Goal: Task Accomplishment & Management: Manage account settings

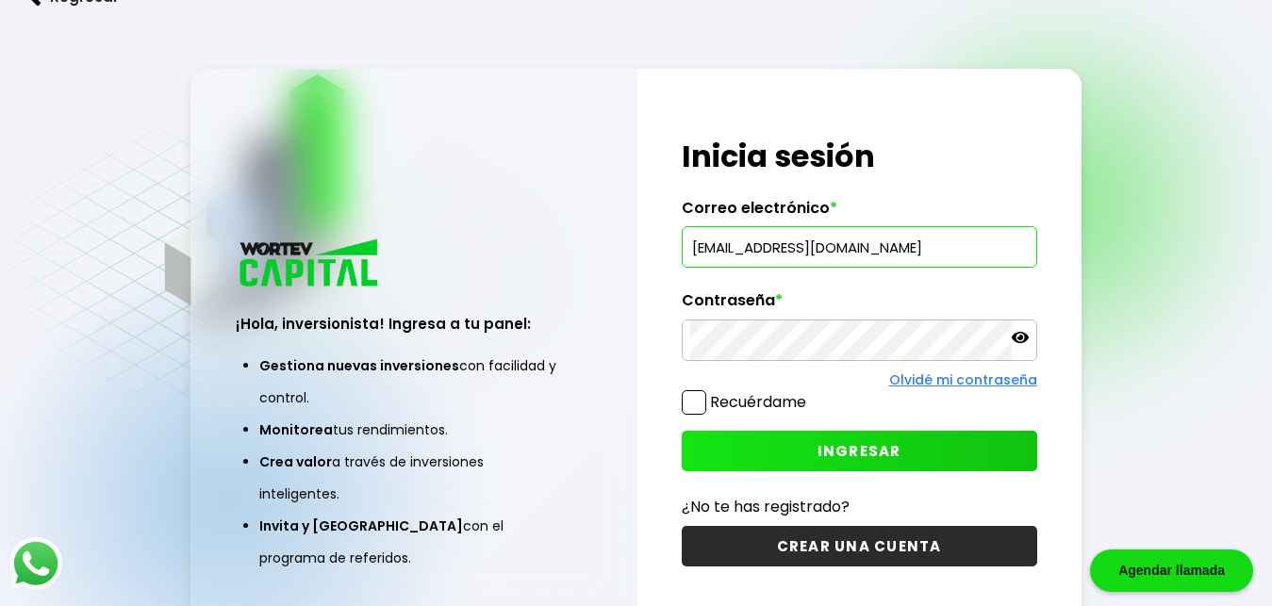
type input "[EMAIL_ADDRESS][DOMAIN_NAME]"
click at [1022, 345] on icon at bounding box center [1020, 337] width 17 height 17
click at [1022, 343] on icon at bounding box center [1020, 337] width 17 height 17
click at [858, 458] on span "INGRESAR" at bounding box center [859, 451] width 84 height 20
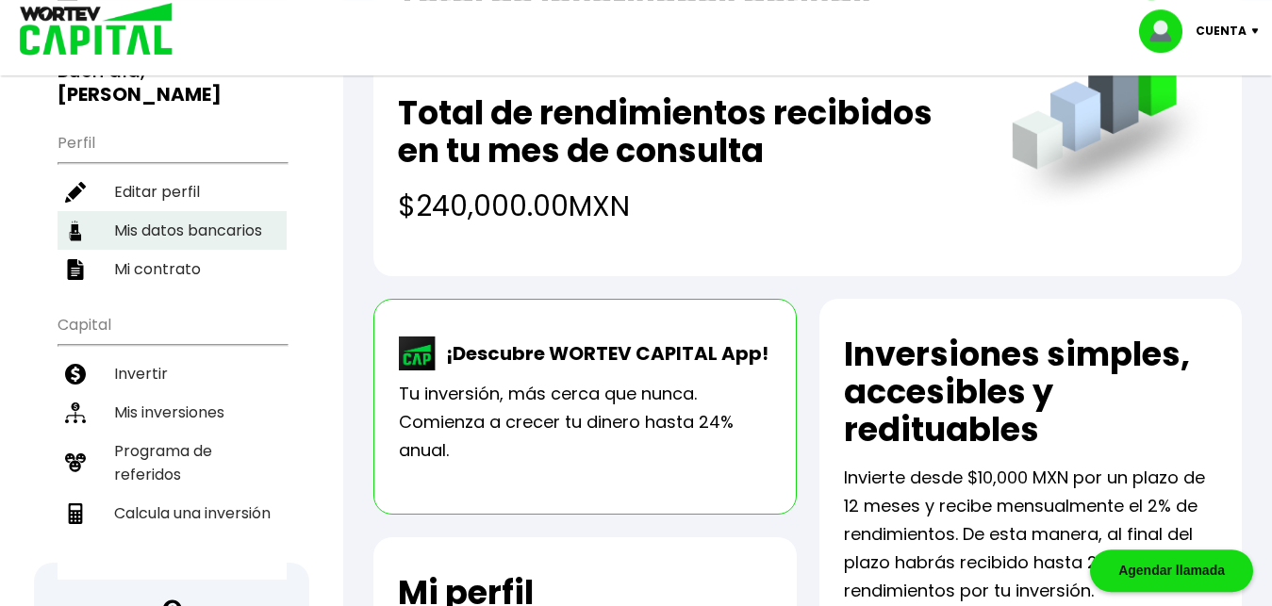
scroll to position [192, 0]
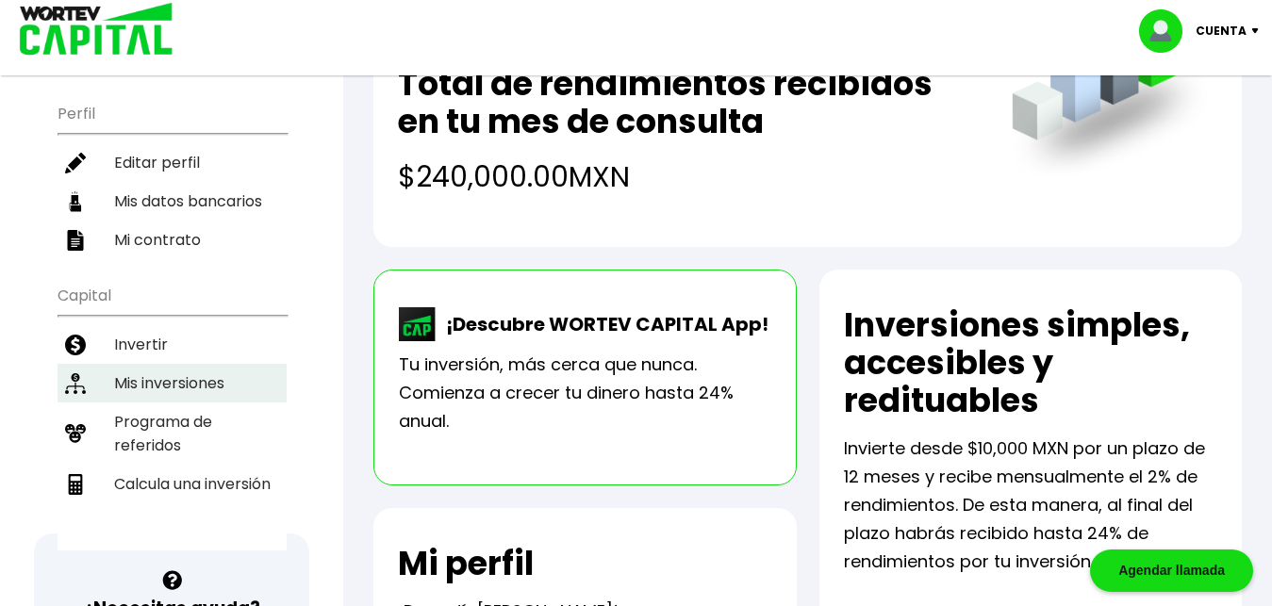
click at [194, 364] on li "Mis inversiones" at bounding box center [172, 383] width 229 height 39
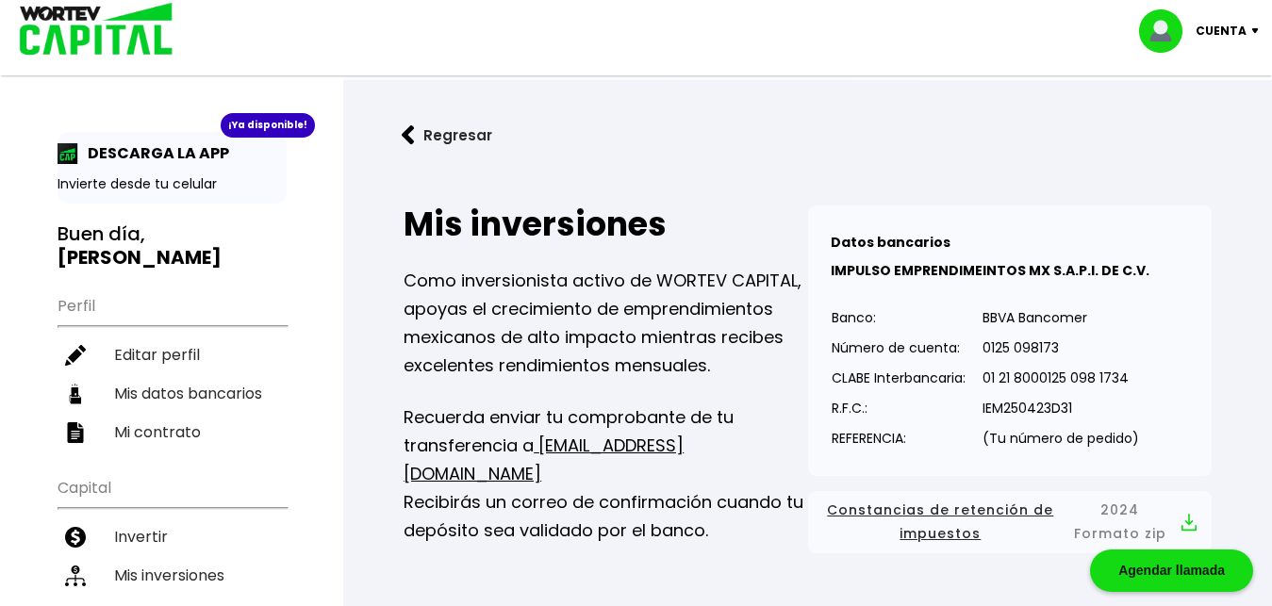
click at [1257, 30] on img at bounding box center [1258, 31] width 25 height 6
click at [1183, 127] on li "Cerrar sesión" at bounding box center [1201, 126] width 151 height 39
